Goal: Transaction & Acquisition: Purchase product/service

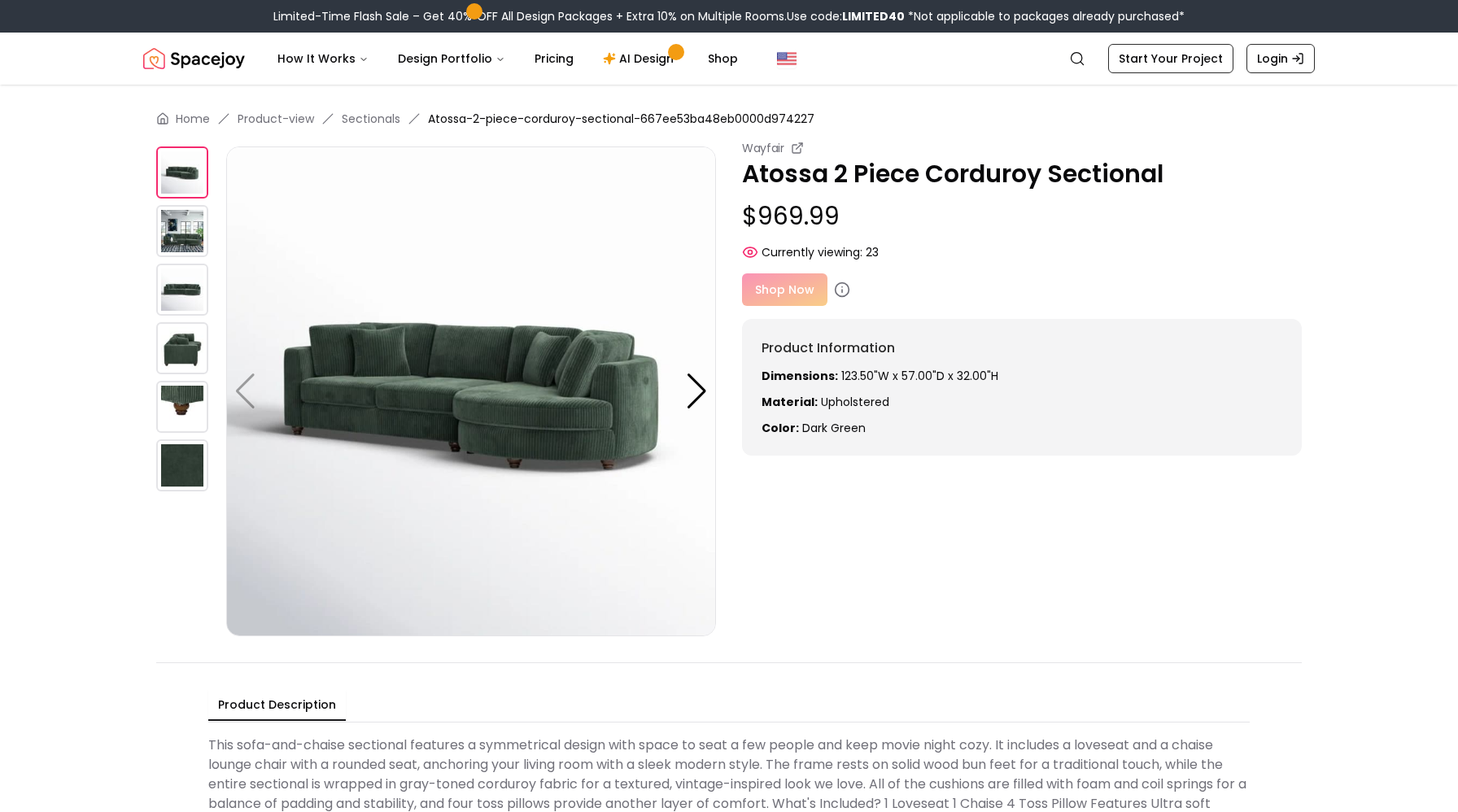
click at [797, 297] on div "Shop Now" at bounding box center [1022, 289] width 560 height 33
click at [777, 280] on div "Shop Now" at bounding box center [1022, 289] width 560 height 33
click at [837, 291] on icon at bounding box center [842, 290] width 16 height 16
click at [814, 285] on div "Shop Now" at bounding box center [1022, 289] width 560 height 33
click at [779, 285] on div "Shop Now" at bounding box center [1022, 289] width 560 height 33
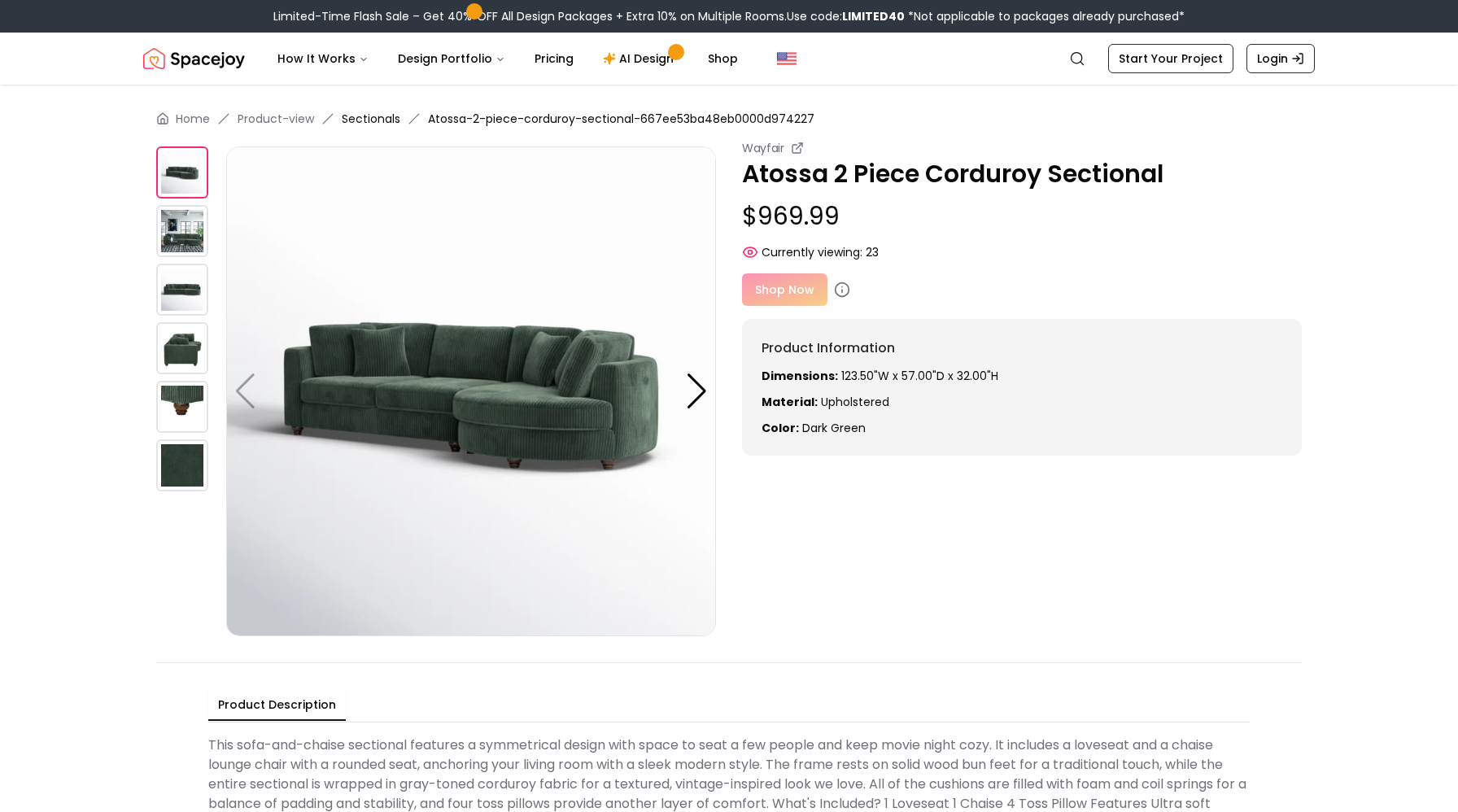
click at [353, 115] on link "Sectionals" at bounding box center [371, 118] width 58 height 16
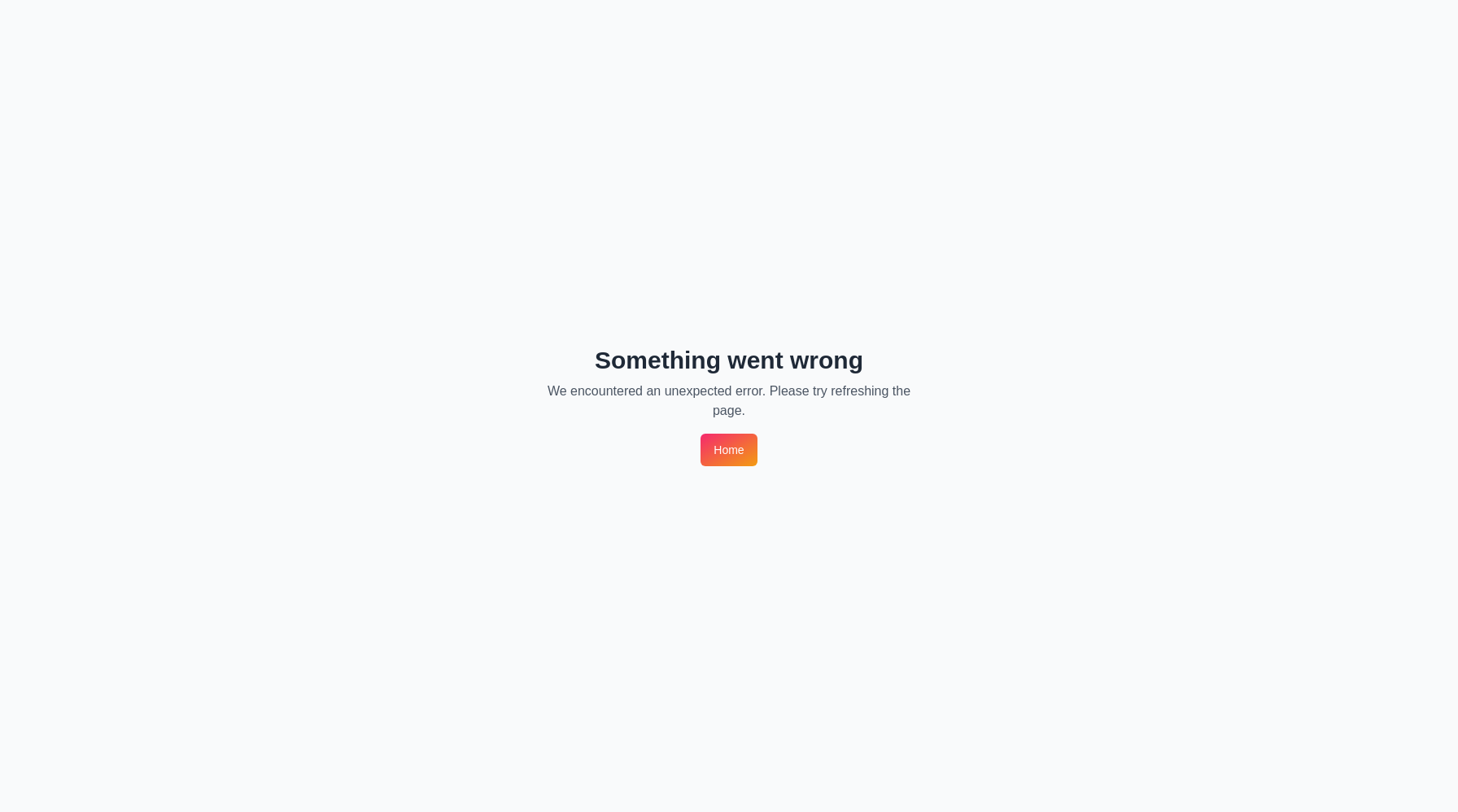
click at [729, 453] on link "Home" at bounding box center [729, 450] width 57 height 33
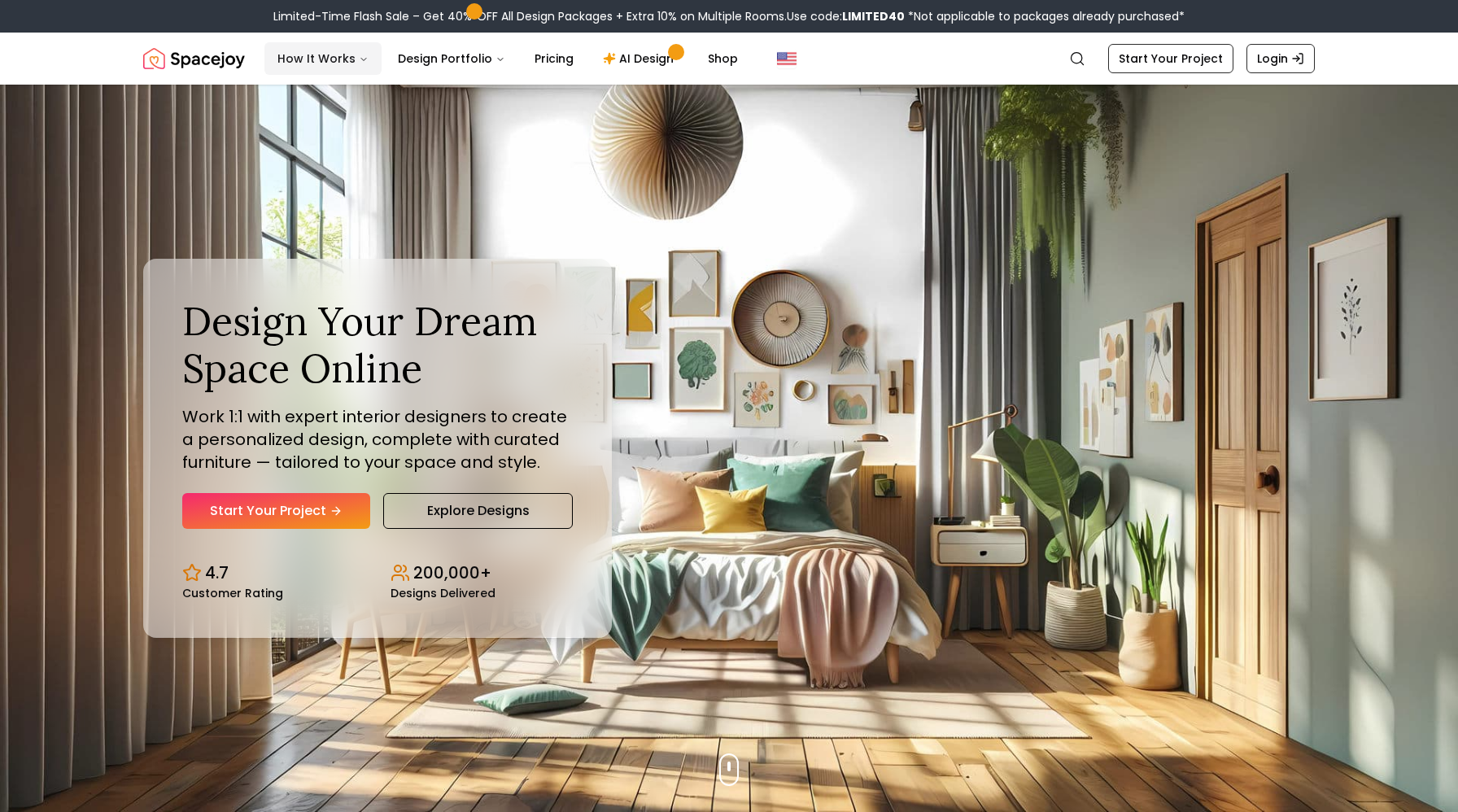
click at [332, 64] on button "How It Works" at bounding box center [323, 58] width 118 height 33
